Goal: Navigation & Orientation: Understand site structure

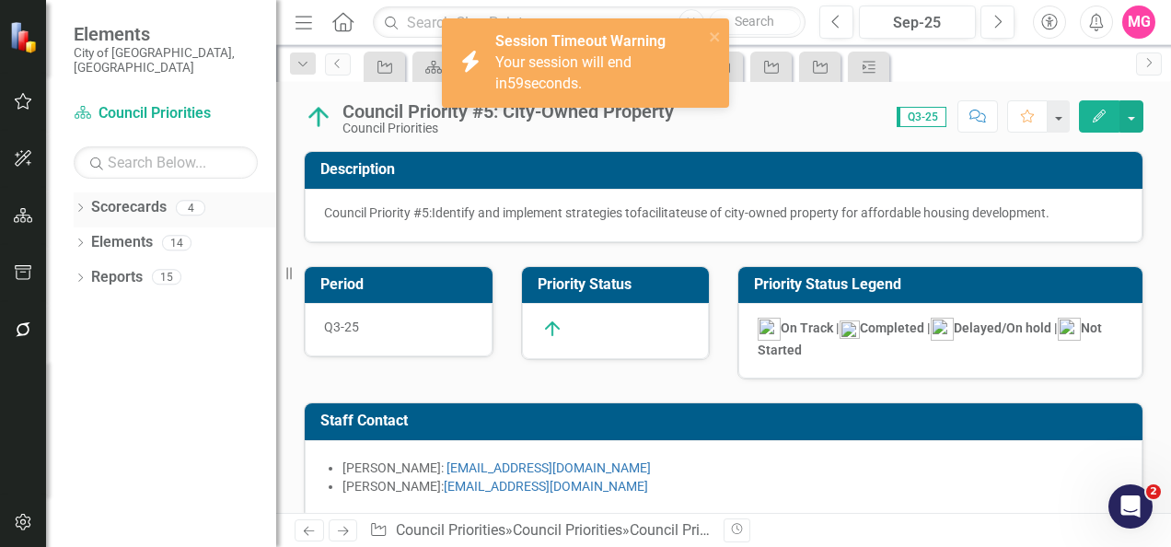
click at [86, 192] on div "Dropdown Scorecards 4" at bounding box center [175, 209] width 203 height 35
click at [80, 192] on div "Dropdown Scorecards 4" at bounding box center [175, 209] width 203 height 35
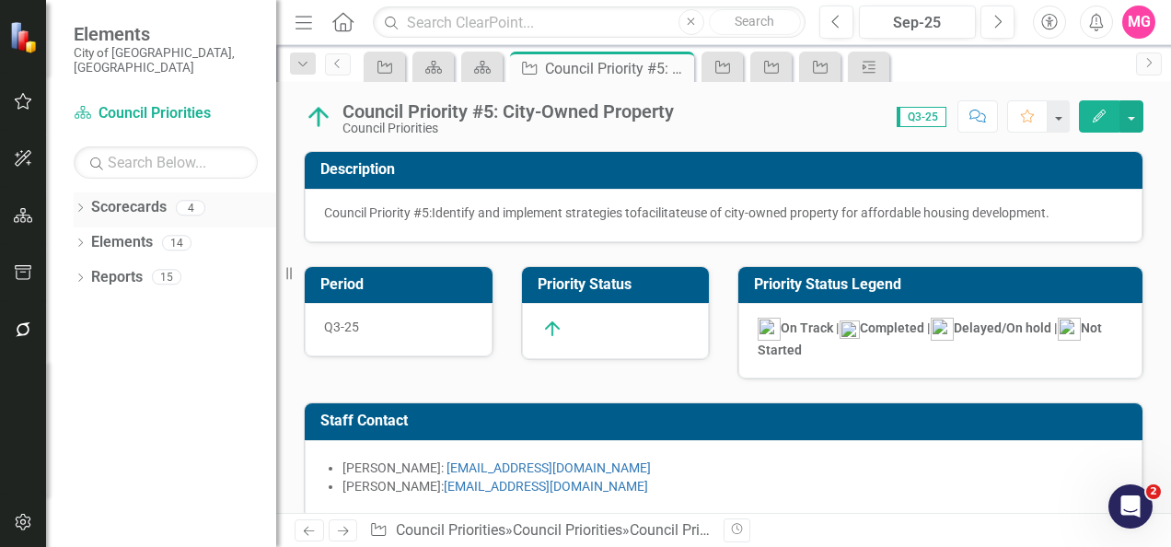
click at [76, 203] on div "Dropdown" at bounding box center [80, 211] width 13 height 16
click at [157, 232] on link "City Council Vision 2035" at bounding box center [188, 242] width 175 height 21
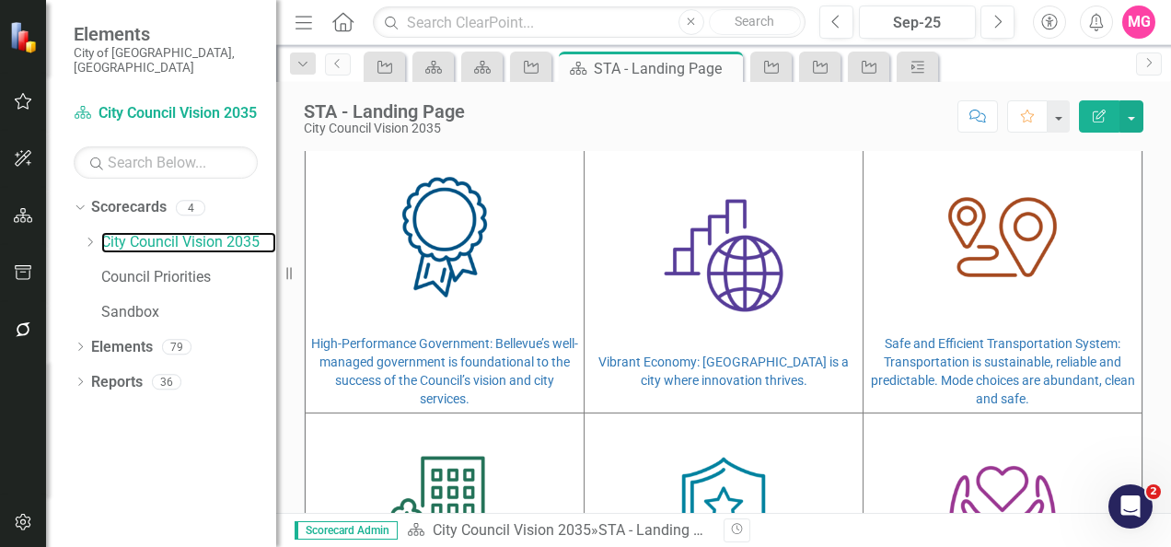
scroll to position [461, 0]
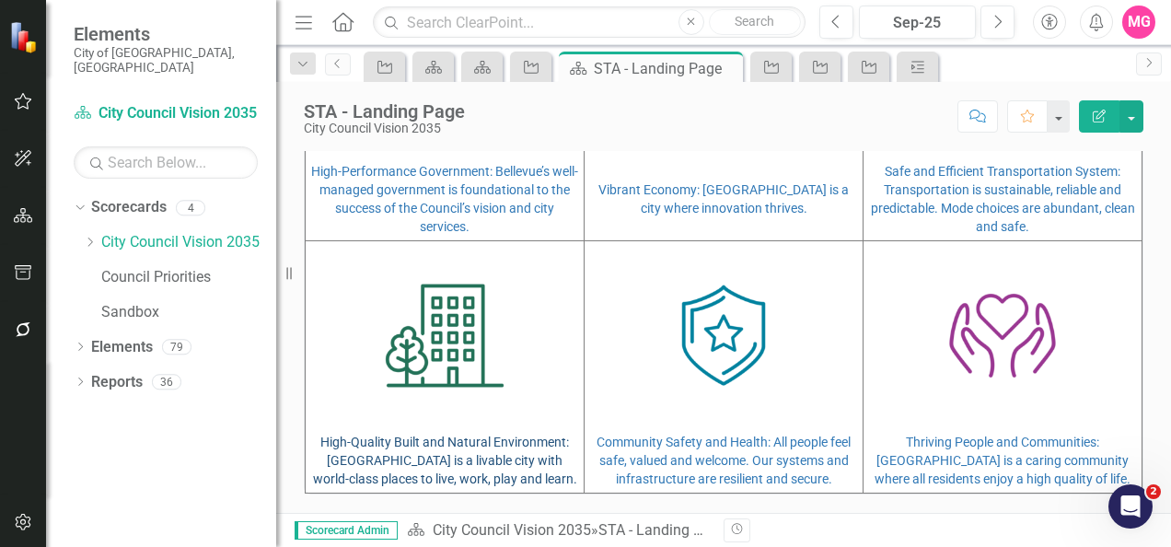
click at [425, 464] on p "High-Quality Built and Natural Environment: Bellevue is a livable city with wor…" at bounding box center [444, 458] width 269 height 59
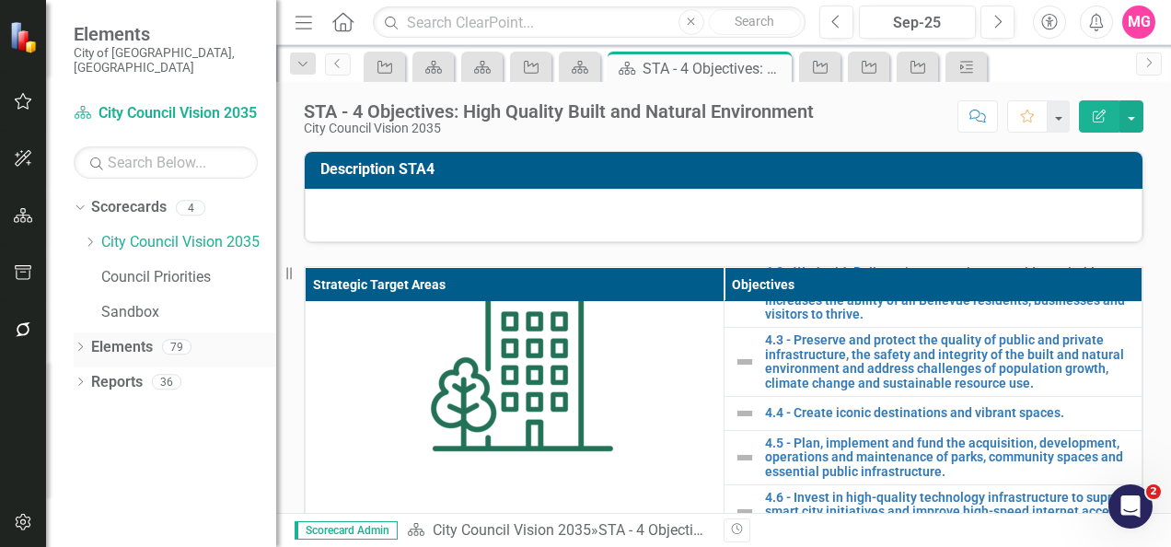
click at [84, 344] on div "Dropdown Elements 79" at bounding box center [175, 349] width 203 height 35
click at [73, 192] on div "Dropdown Scorecards 4 Dropdown City Council Vision 2035 City Manager Council Pr…" at bounding box center [161, 369] width 230 height 354
click at [77, 201] on icon "Dropdown" at bounding box center [78, 207] width 10 height 13
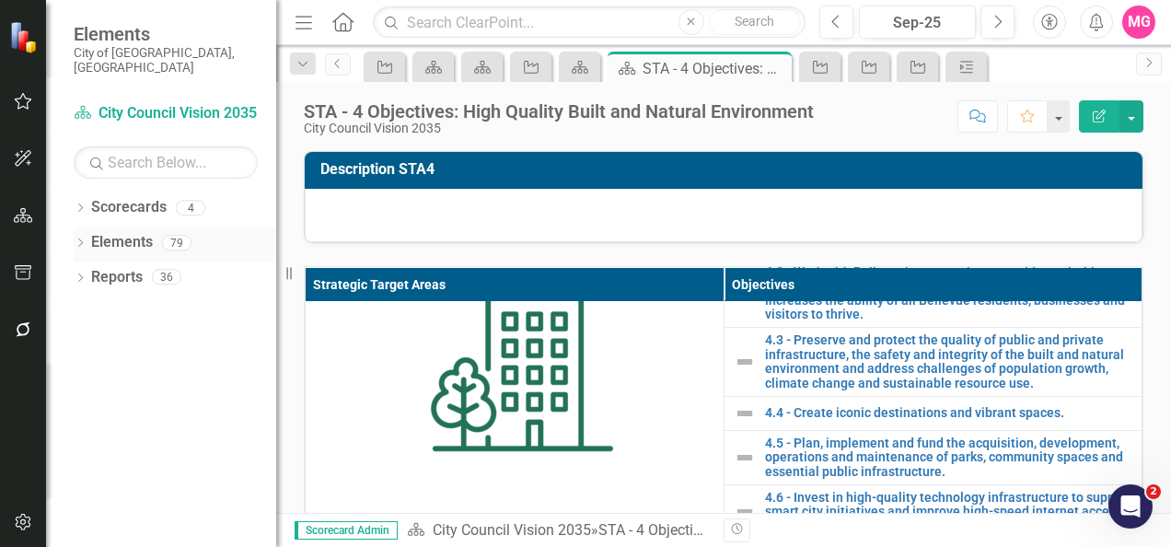
click at [77, 239] on icon "Dropdown" at bounding box center [80, 244] width 13 height 10
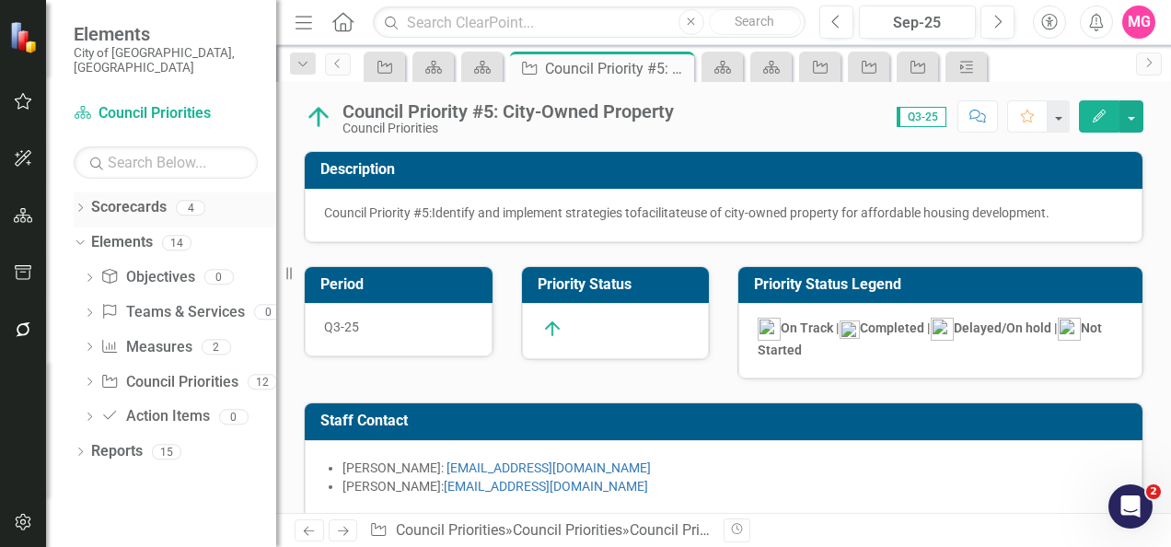
click at [110, 199] on link "Scorecards" at bounding box center [129, 207] width 76 height 21
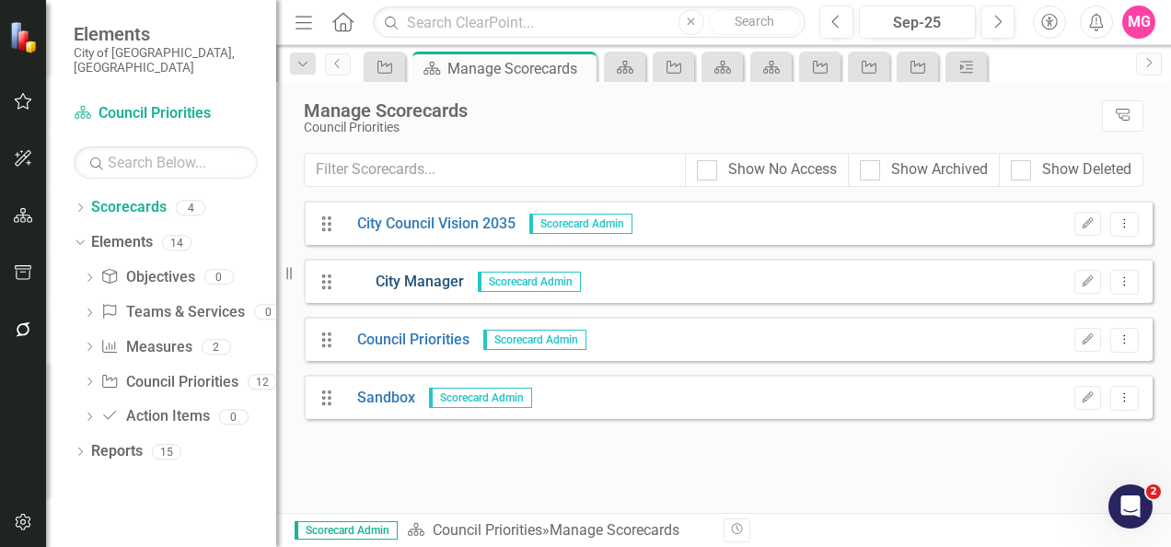
click at [424, 274] on link "City Manager" at bounding box center [403, 282] width 121 height 21
